Goal: Obtain resource: Obtain resource

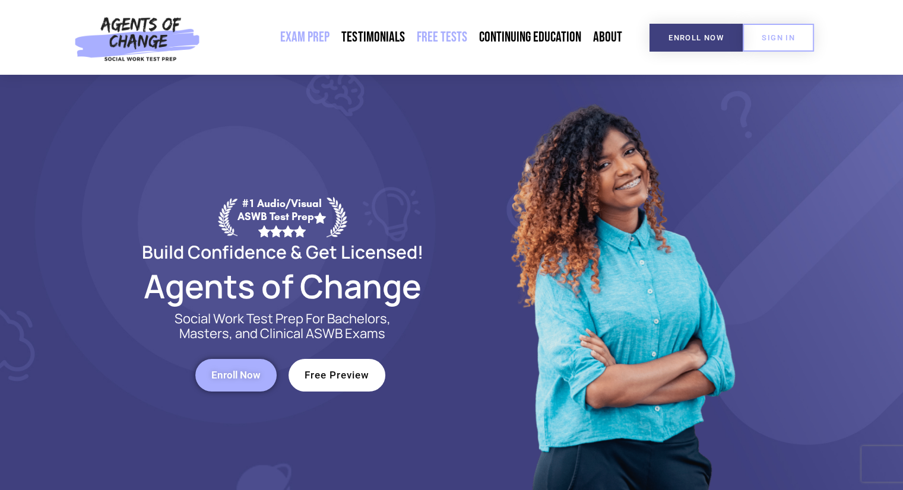
click at [436, 34] on link "Free Tests" at bounding box center [441, 37] width 62 height 27
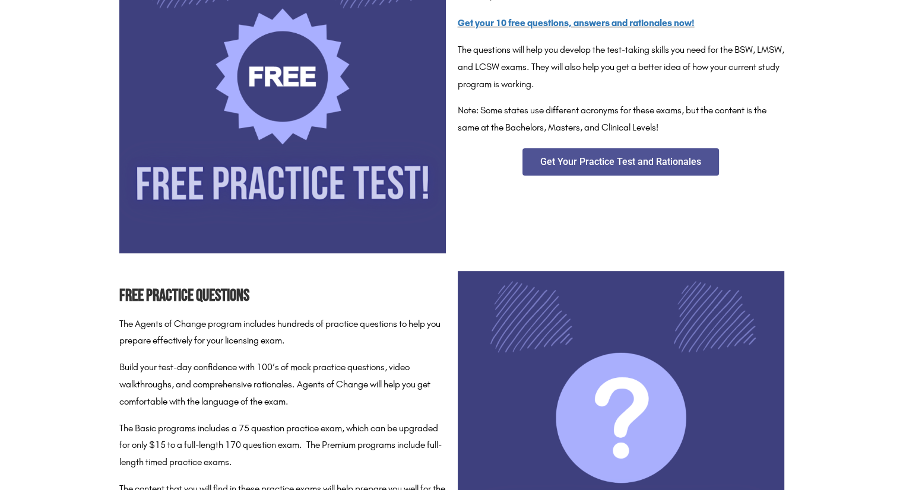
scroll to position [237, 0]
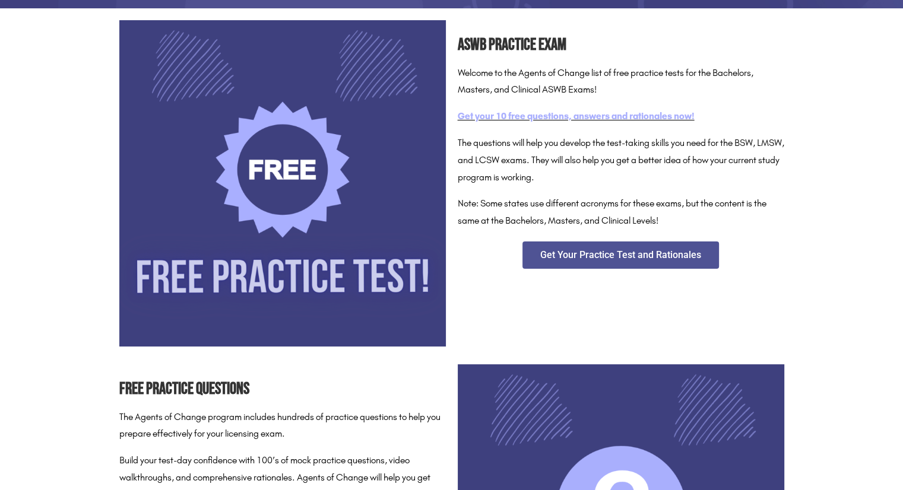
click at [497, 116] on link "Get your 10 free questions, answers and rationales now!" at bounding box center [576, 115] width 237 height 11
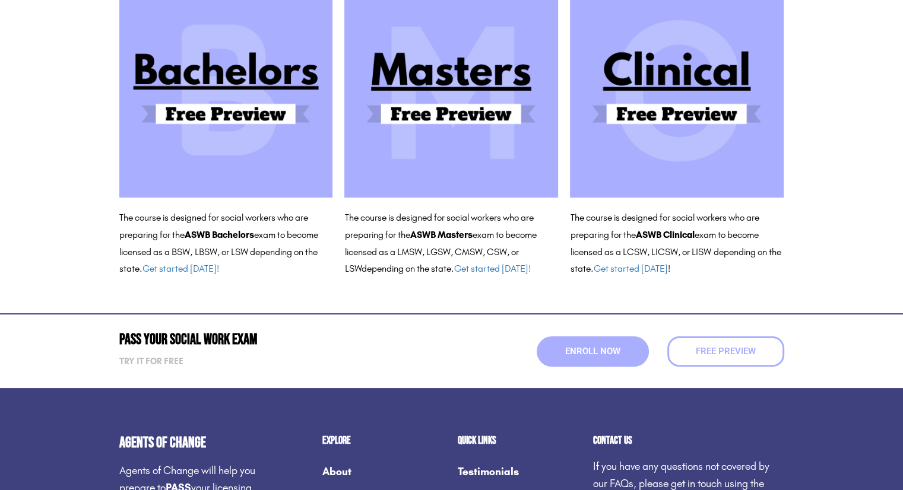
scroll to position [237, 0]
